Goal: Transaction & Acquisition: Register for event/course

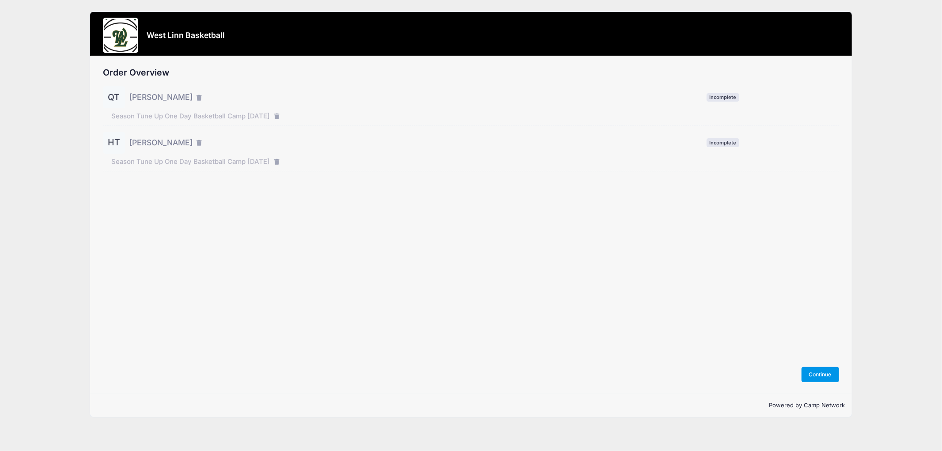
click at [822, 374] on button "Continue" at bounding box center [820, 374] width 38 height 15
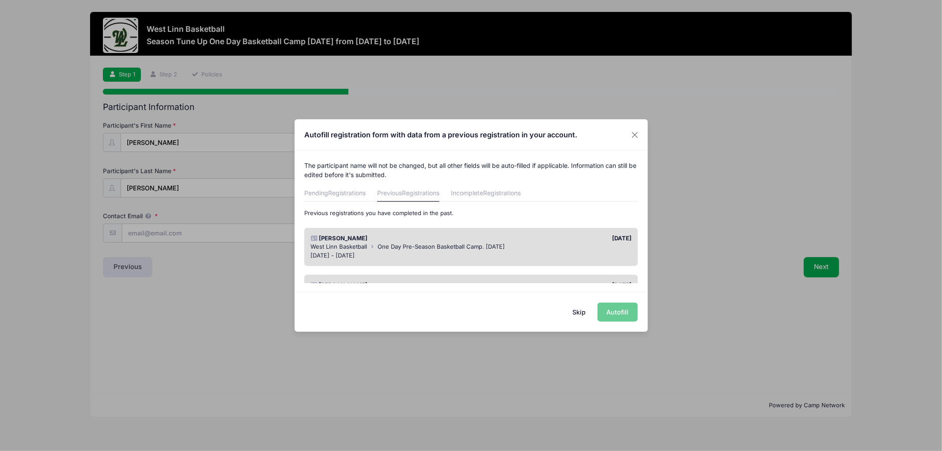
scroll to position [43, 0]
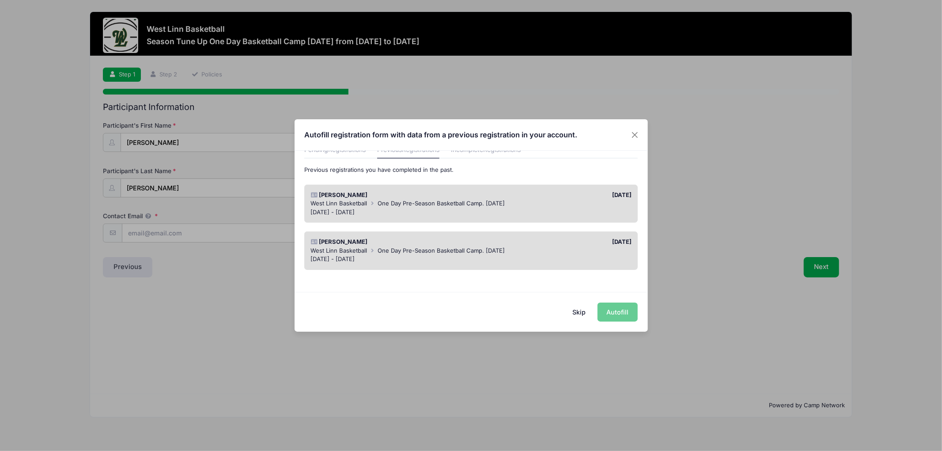
click at [615, 310] on div "Skip Autofill" at bounding box center [470, 311] width 353 height 39
click at [562, 199] on div "West Linn Basketball One Day Pre-Season Basketball Camp. [DATE]" at bounding box center [470, 203] width 321 height 9
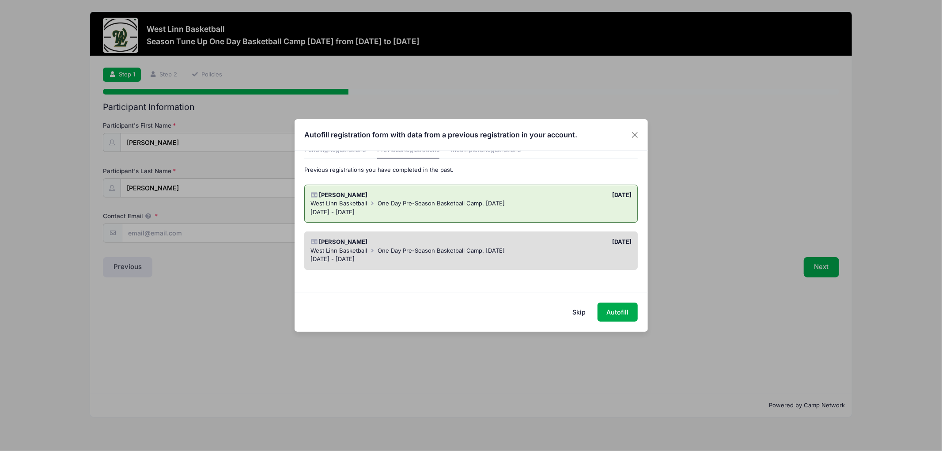
click at [552, 253] on div "West Linn Basketball One Day Pre-Season Basketball Camp. Oct 11th" at bounding box center [470, 250] width 321 height 9
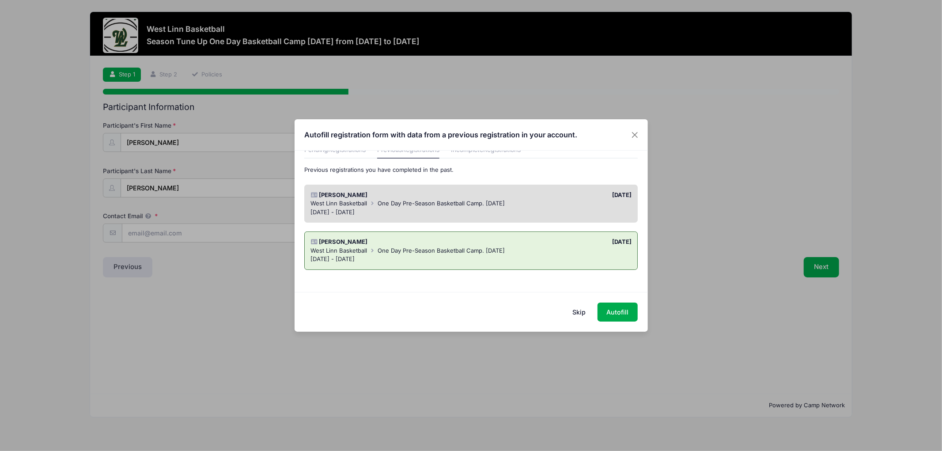
click at [552, 216] on div "Quinn Thorson 10/07/2024 West Linn Basketball One Day Pre-Season Basketball Cam…" at bounding box center [470, 204] width 333 height 38
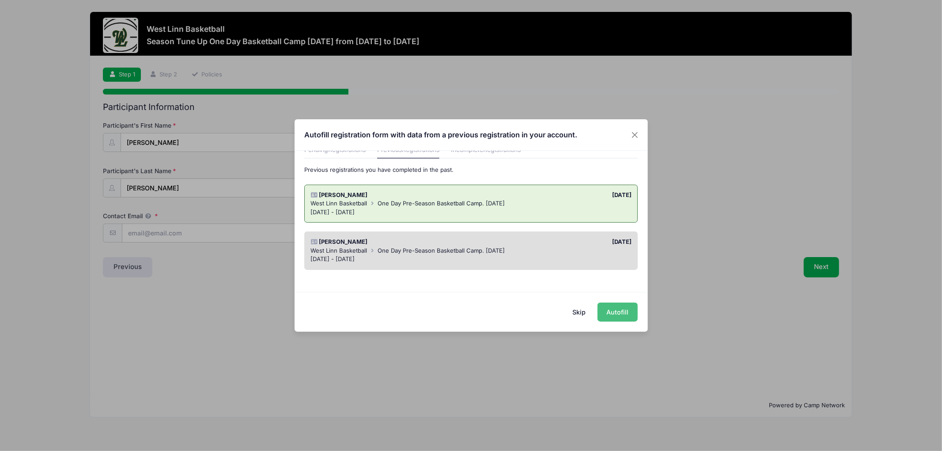
click at [621, 313] on button "Autofill" at bounding box center [617, 311] width 40 height 19
type input "jasonathorson@hotmail.com"
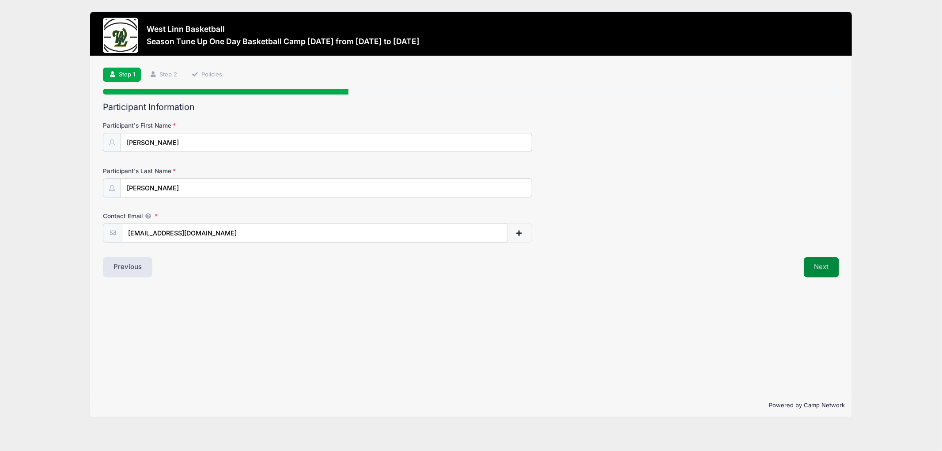
click at [823, 268] on button "Next" at bounding box center [822, 267] width 36 height 20
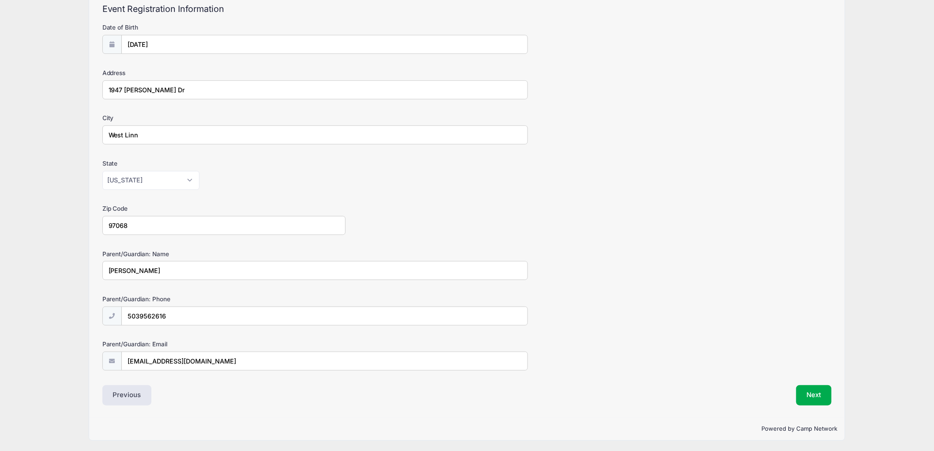
scroll to position [100, 0]
click at [810, 393] on button "Next" at bounding box center [814, 394] width 36 height 20
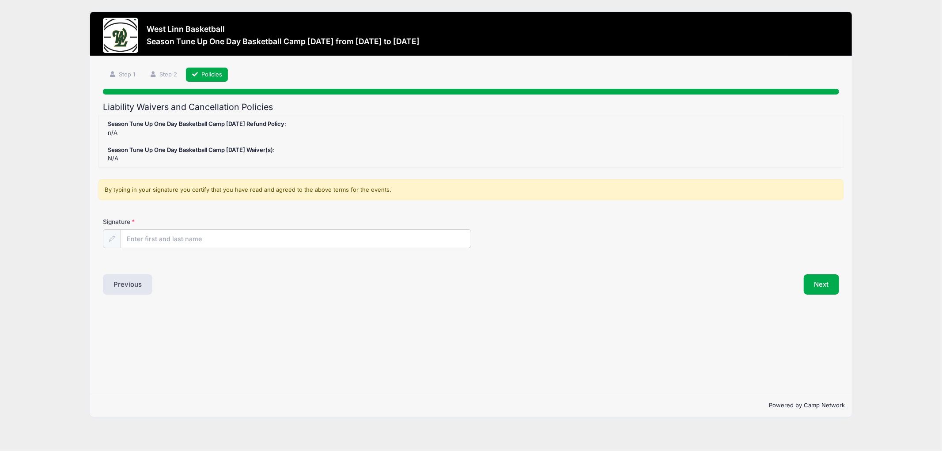
scroll to position [0, 0]
click at [174, 237] on input "Signature" at bounding box center [296, 239] width 350 height 19
type input "f"
type input "Jason Thorson"
click at [818, 285] on button "Next" at bounding box center [822, 284] width 36 height 20
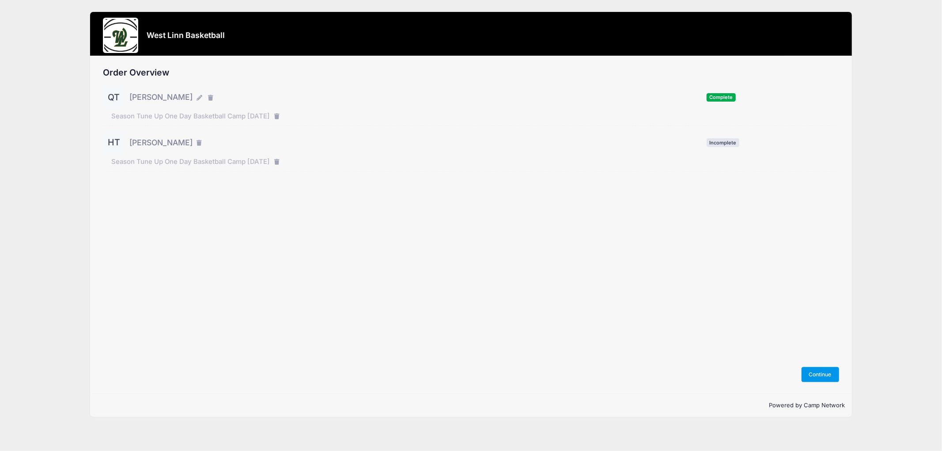
click at [819, 374] on button "Continue" at bounding box center [820, 374] width 38 height 15
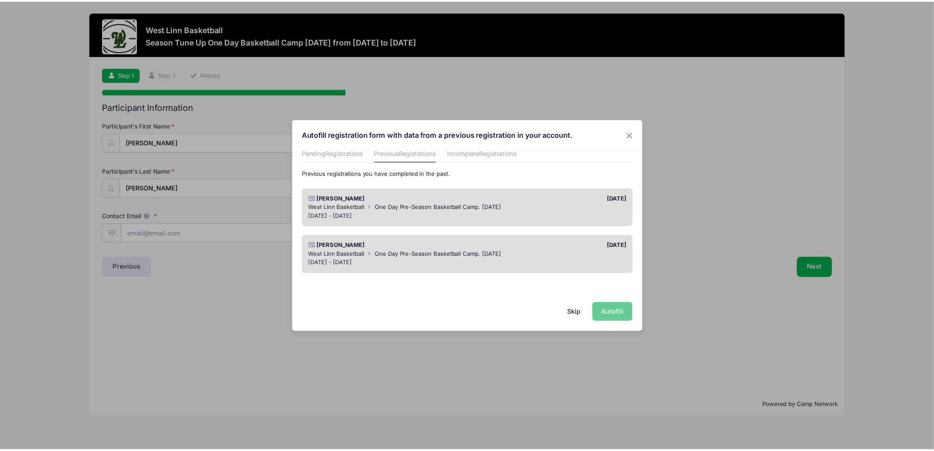
scroll to position [43, 0]
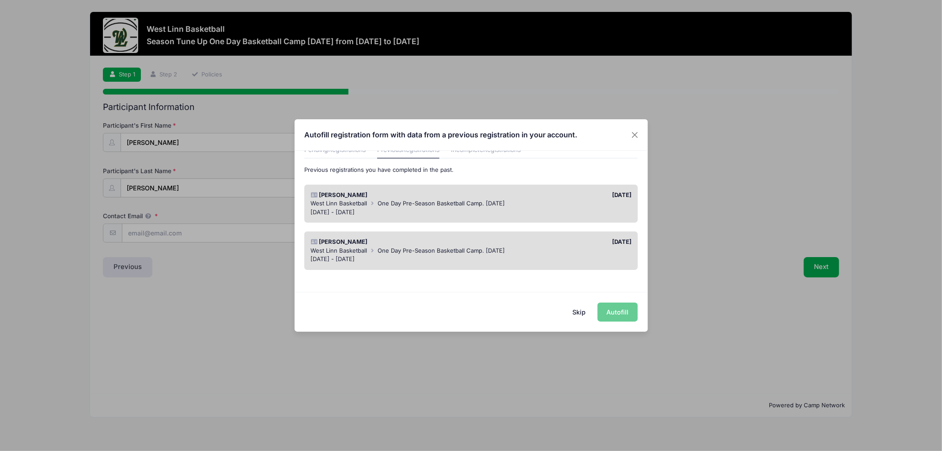
click at [426, 247] on span "One Day Pre-Season Basketball Camp. [DATE]" at bounding box center [441, 250] width 127 height 7
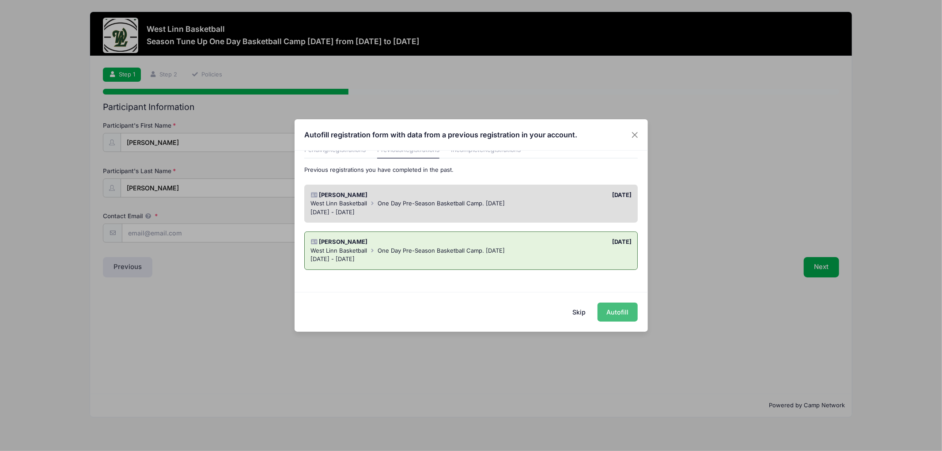
click at [615, 308] on button "Autofill" at bounding box center [617, 311] width 40 height 19
type input "[EMAIL_ADDRESS][DOMAIN_NAME]"
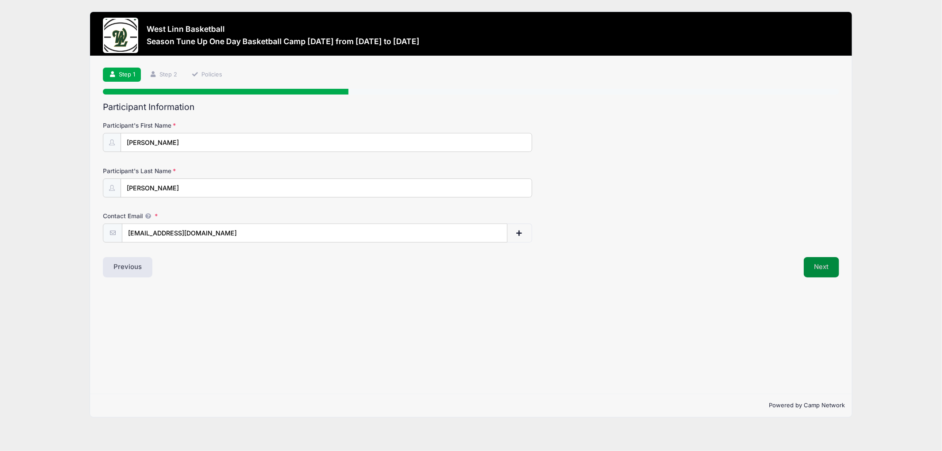
click at [823, 263] on button "Next" at bounding box center [822, 267] width 36 height 20
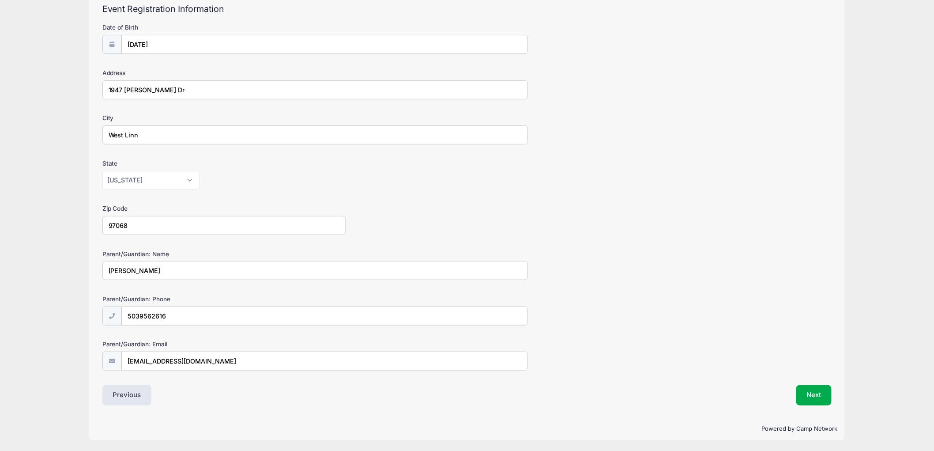
scroll to position [100, 0]
click at [815, 399] on button "Next" at bounding box center [814, 394] width 36 height 20
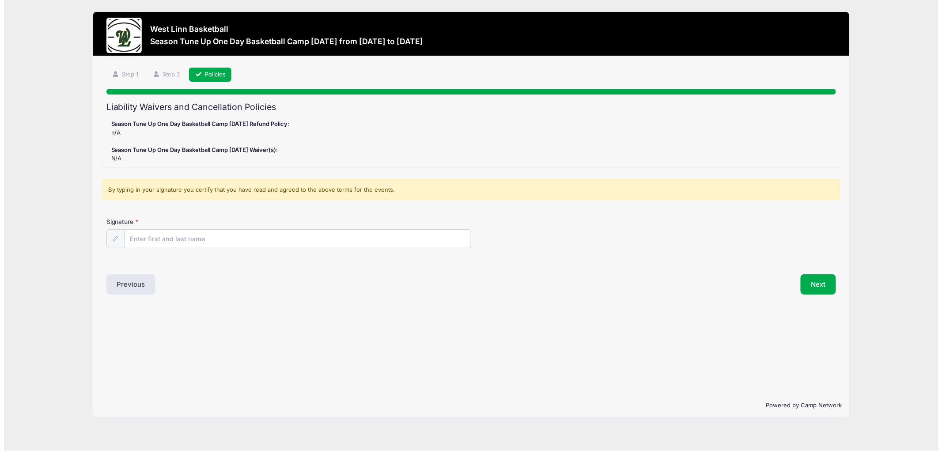
scroll to position [0, 0]
click at [206, 238] on input "Signature" at bounding box center [296, 239] width 350 height 19
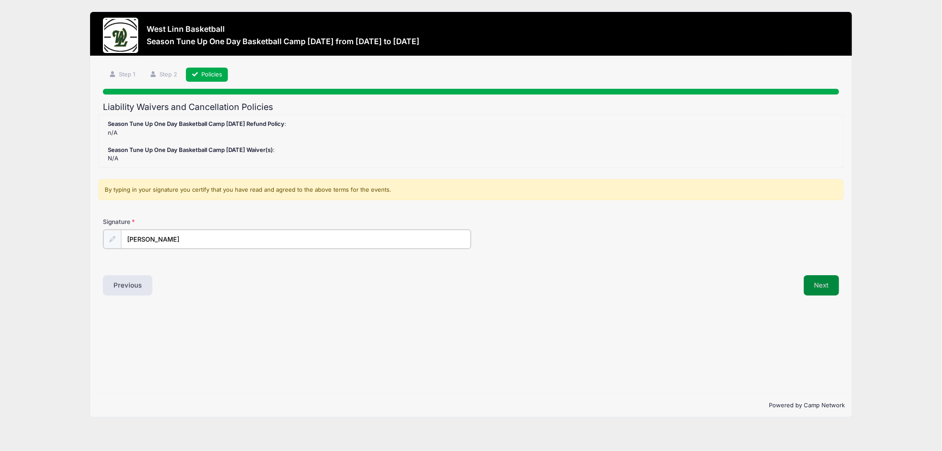
type input "Jason Thorson"
click at [815, 289] on button "Next" at bounding box center [822, 284] width 36 height 20
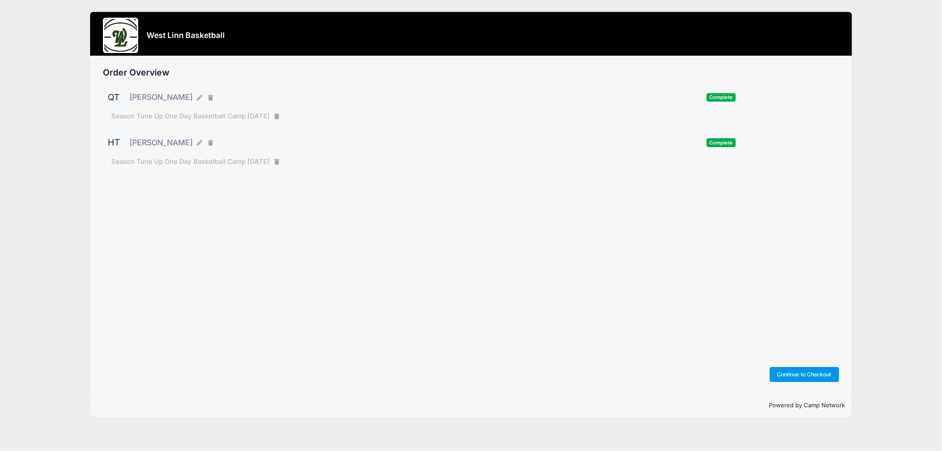
click at [806, 374] on button "Continue to Checkout" at bounding box center [805, 374] width 70 height 15
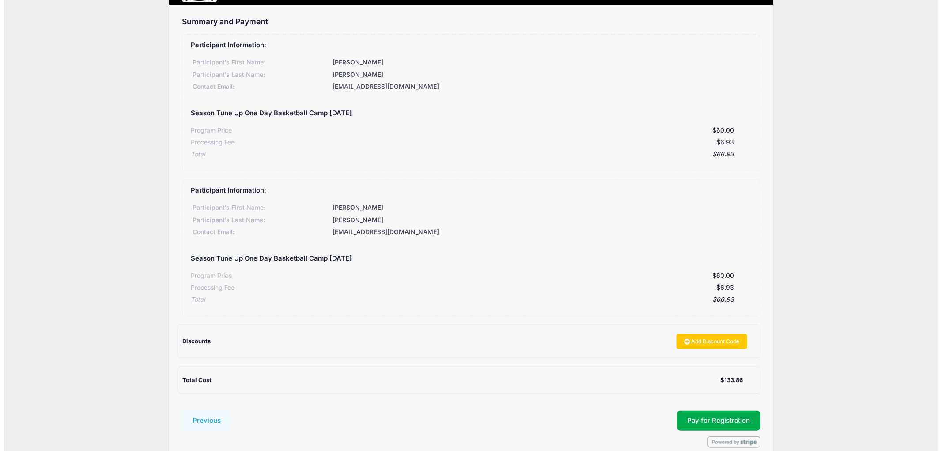
scroll to position [95, 0]
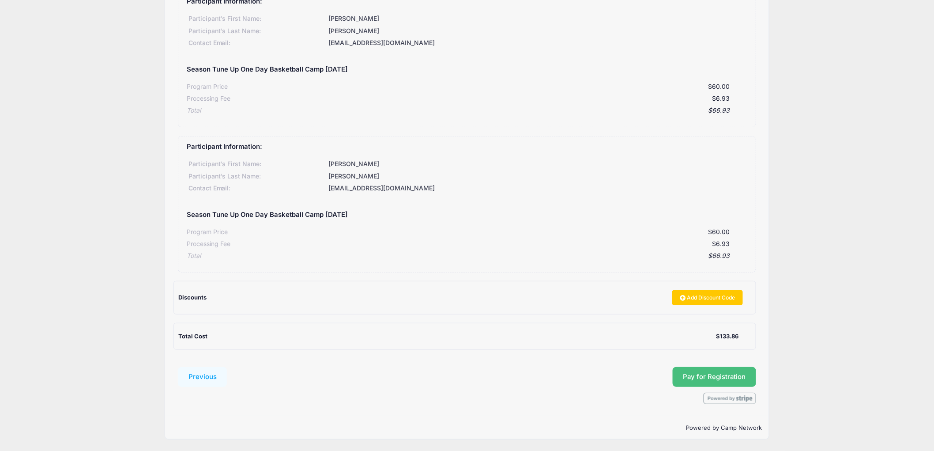
click at [711, 373] on button "Pay for Registration" at bounding box center [715, 377] width 84 height 20
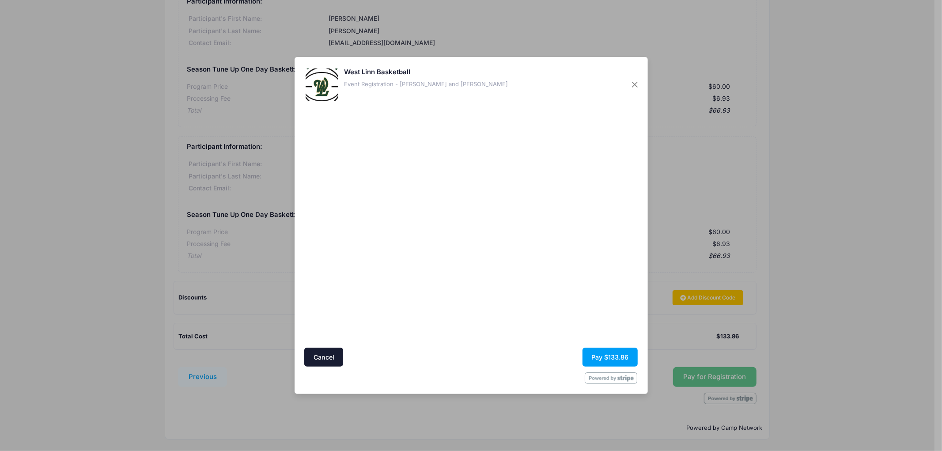
click at [567, 296] on div at bounding box center [556, 226] width 162 height 235
click at [610, 356] on button "Pay $133.86" at bounding box center [609, 356] width 55 height 19
click at [562, 323] on div at bounding box center [556, 226] width 162 height 235
click at [607, 355] on button "Pay $133.86" at bounding box center [609, 356] width 55 height 19
